Goal: Transaction & Acquisition: Purchase product/service

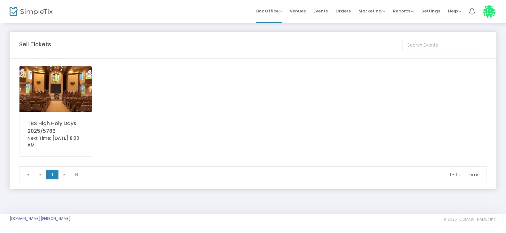
click at [54, 90] on img at bounding box center [56, 89] width 72 height 46
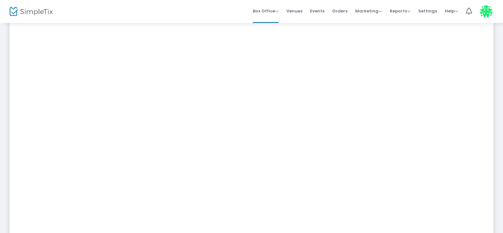
scroll to position [155, 0]
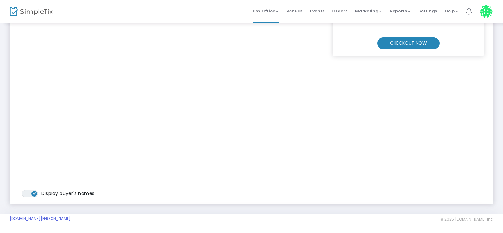
click at [395, 45] on m-button "CHECKOUT NOW" at bounding box center [408, 43] width 62 height 12
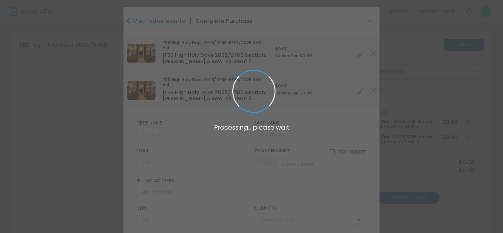
type input "[GEOGRAPHIC_DATA]"
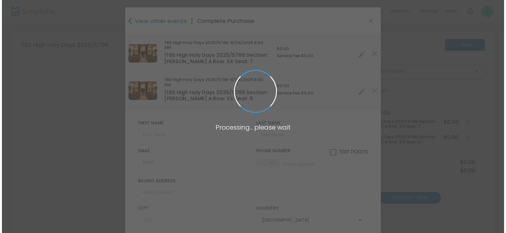
scroll to position [0, 0]
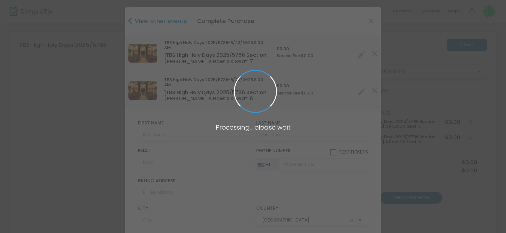
type input "[US_STATE]"
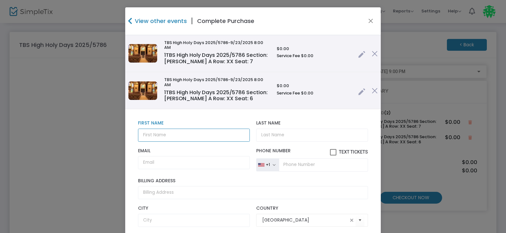
click at [147, 137] on input "text" at bounding box center [194, 135] width 112 height 13
type input "[PERSON_NAME] & [PERSON_NAME]"
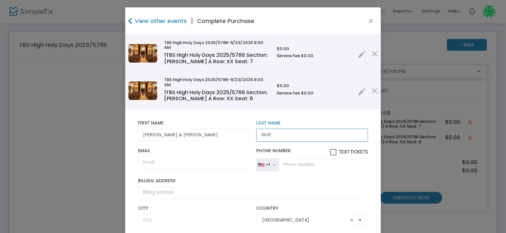
type input "Wolf"
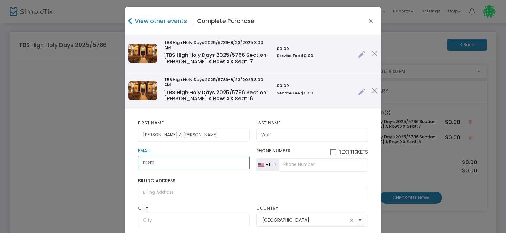
type input "[EMAIL_ADDRESS][DOMAIN_NAME]"
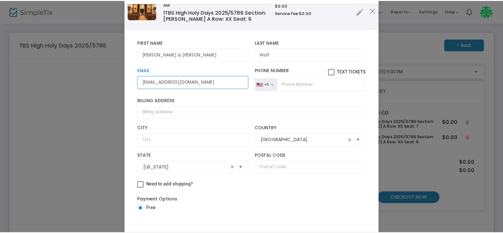
scroll to position [63, 0]
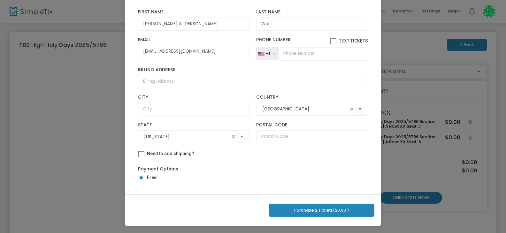
click at [315, 211] on button "Purchase 2 Tickets ($0.00 )" at bounding box center [322, 210] width 106 height 13
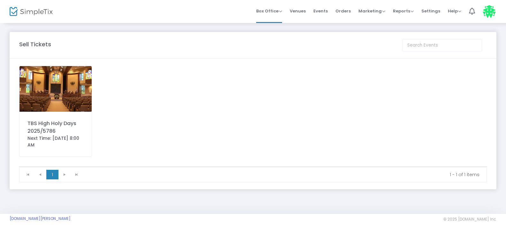
click at [49, 81] on img at bounding box center [56, 89] width 72 height 46
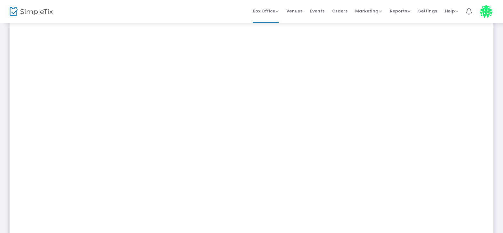
scroll to position [155, 0]
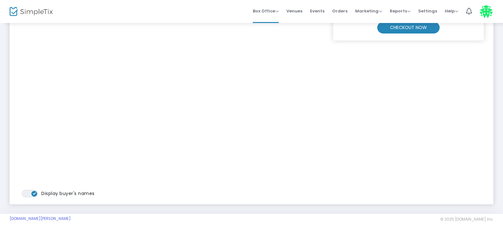
click at [401, 29] on m-button "CHECKOUT NOW" at bounding box center [408, 28] width 62 height 12
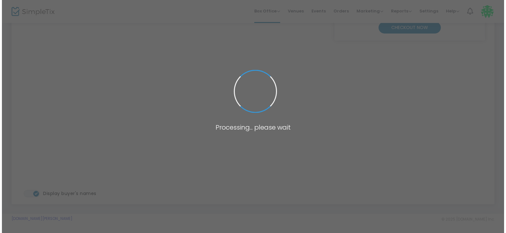
scroll to position [0, 0]
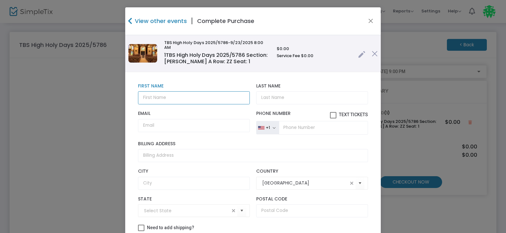
click at [148, 99] on input "text" at bounding box center [194, 97] width 112 height 13
type input "[PERSON_NAME]"
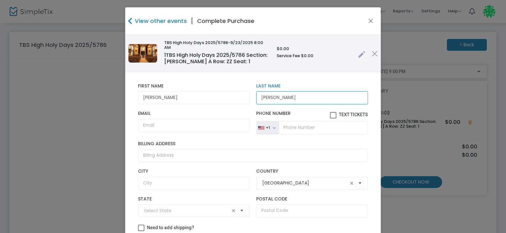
type input "[PERSON_NAME]"
type input "[EMAIL_ADDRESS][DOMAIN_NAME]"
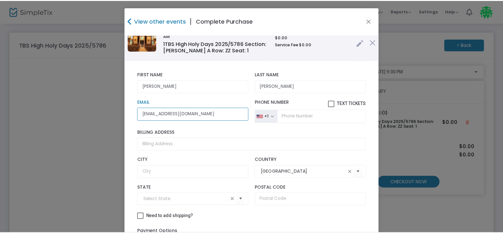
scroll to position [63, 0]
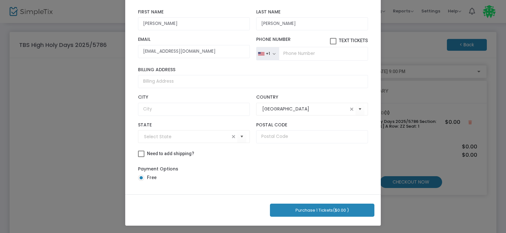
click at [324, 207] on button "Purchase 1 Tickets ($0.00 )" at bounding box center [322, 210] width 105 height 13
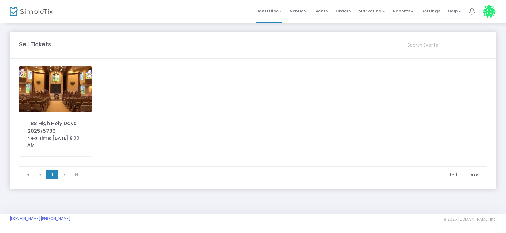
click at [48, 81] on img at bounding box center [56, 89] width 72 height 46
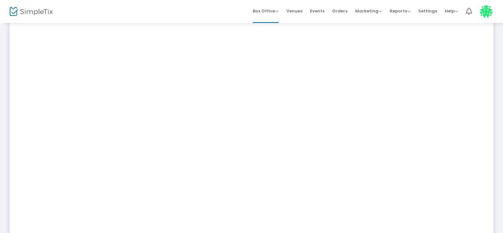
scroll to position [155, 0]
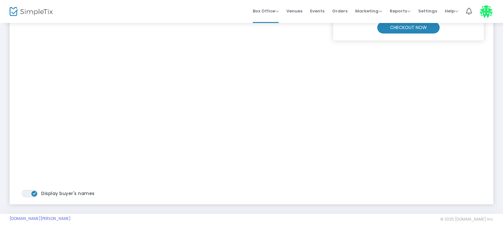
click at [411, 27] on m-button "CHECKOUT NOW" at bounding box center [408, 28] width 62 height 12
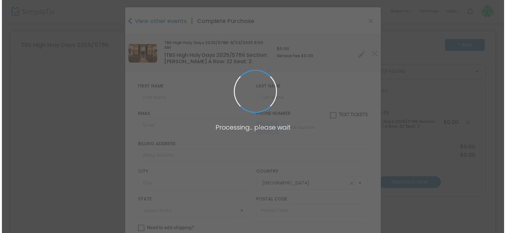
scroll to position [0, 0]
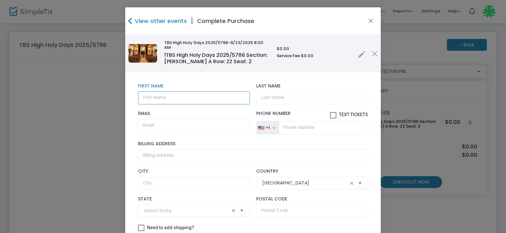
click at [151, 99] on input "text" at bounding box center [194, 97] width 112 height 13
type input "[GEOGRAPHIC_DATA]"
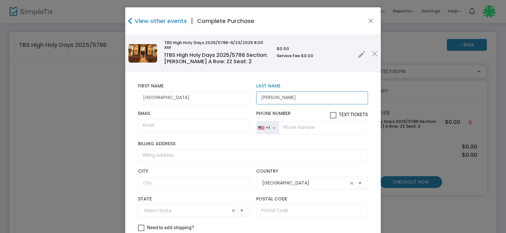
type input "[PERSON_NAME]"
type input "[EMAIL_ADDRESS][DOMAIN_NAME]"
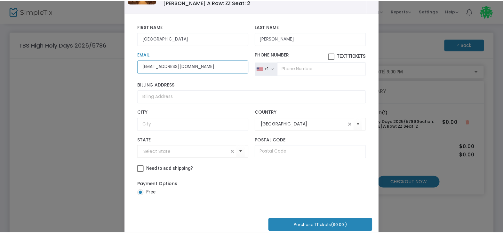
scroll to position [63, 0]
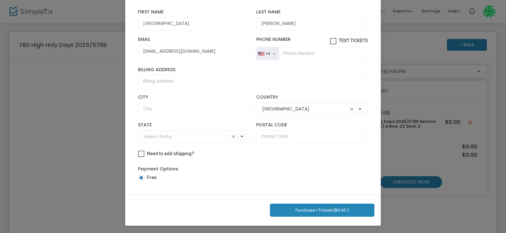
click at [307, 212] on button "Purchase 1 Tickets ($0.00 )" at bounding box center [322, 210] width 105 height 13
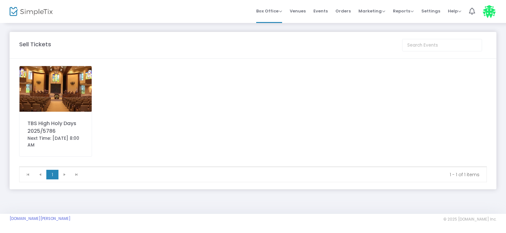
click at [56, 97] on img at bounding box center [56, 89] width 72 height 46
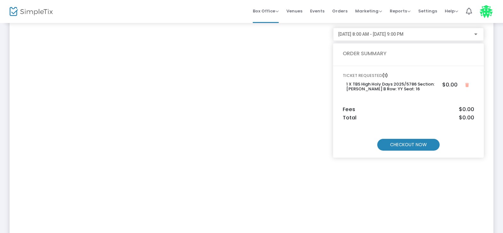
scroll to position [27, 0]
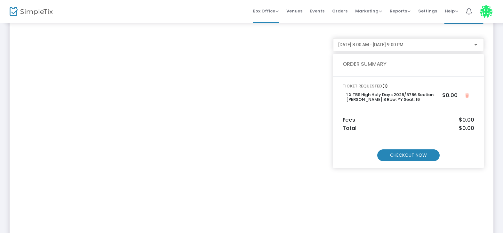
click at [400, 156] on m-button "CHECKOUT NOW" at bounding box center [408, 156] width 62 height 12
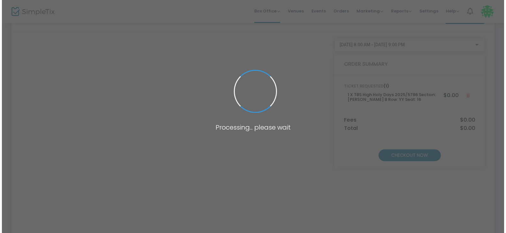
scroll to position [0, 0]
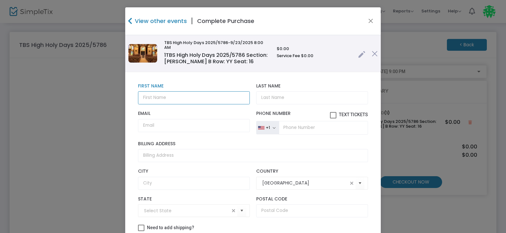
click at [145, 100] on input "text" at bounding box center [194, 97] width 112 height 13
type input "[PERSON_NAME]"
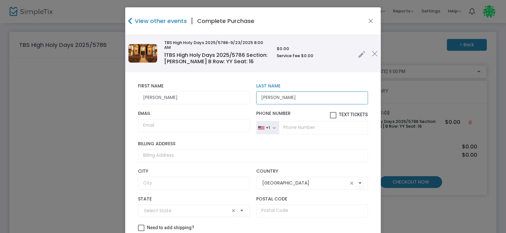
type input "[PERSON_NAME]"
type input "[EMAIL_ADDRESS][DOMAIN_NAME]"
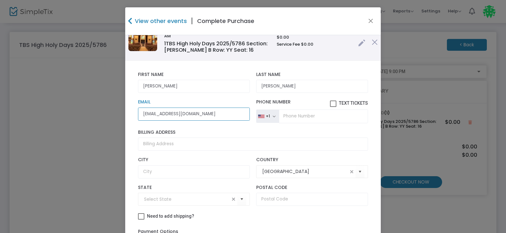
scroll to position [63, 0]
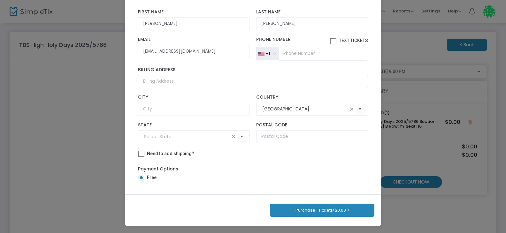
click at [319, 209] on button "Purchase 1 Tickets ($0.00 )" at bounding box center [322, 210] width 105 height 13
